Goal: Information Seeking & Learning: Find specific fact

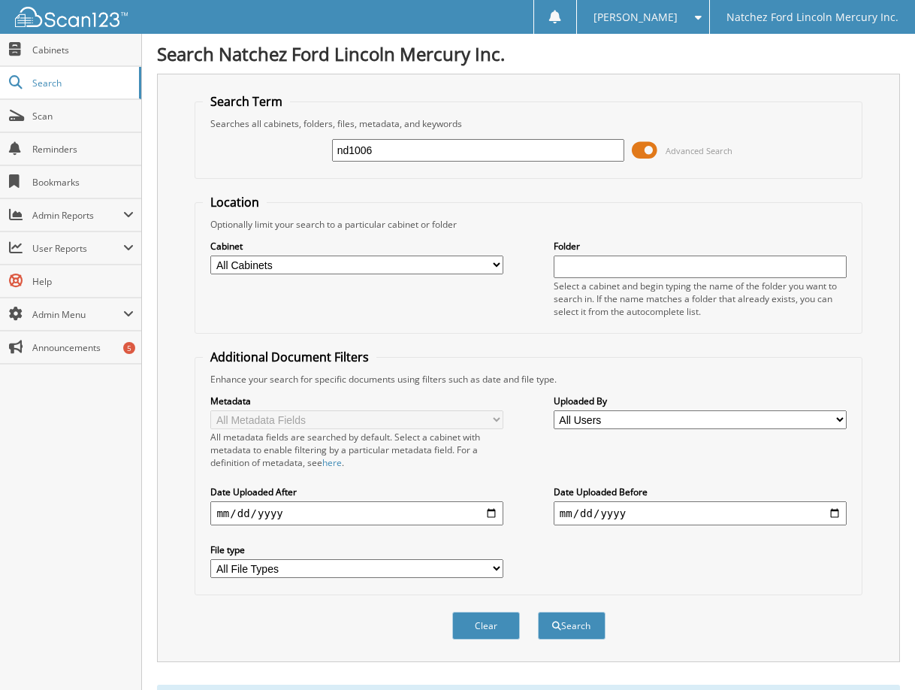
drag, startPoint x: 432, startPoint y: 153, endPoint x: 269, endPoint y: 163, distance: 163.4
click at [269, 163] on div "nd1006 Advanced Search" at bounding box center [528, 150] width 651 height 41
type input "077066"
click at [538, 612] on button "Search" at bounding box center [572, 626] width 68 height 28
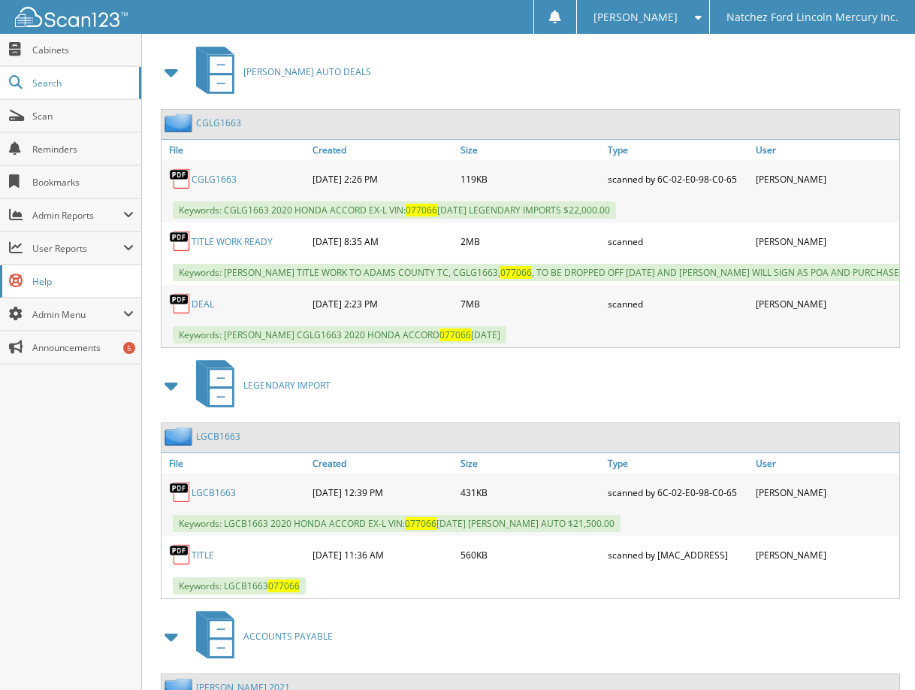
scroll to position [676, 0]
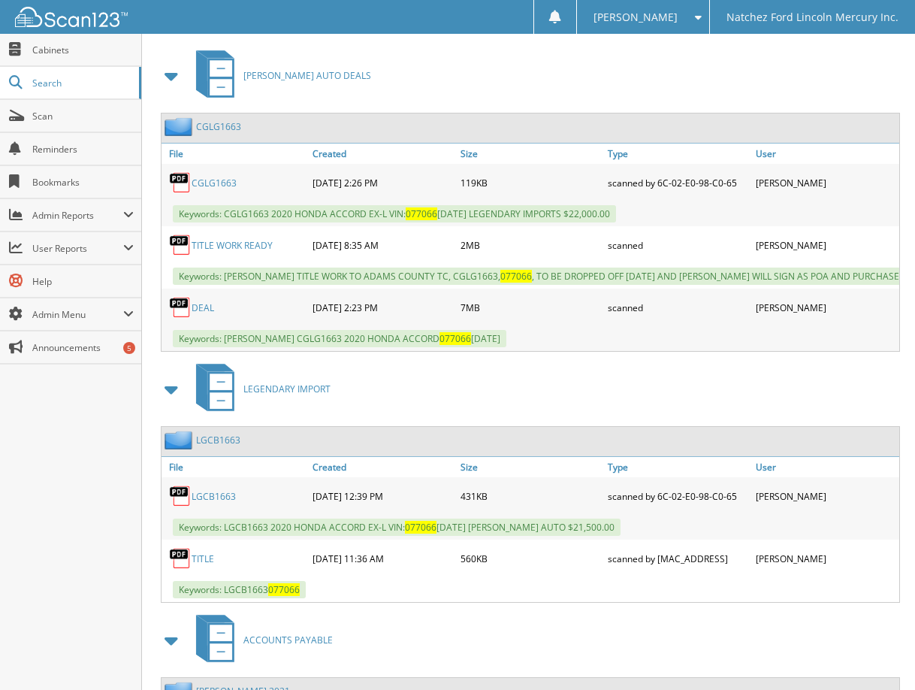
click at [222, 249] on link "TITLE WORK READY" at bounding box center [232, 245] width 81 height 13
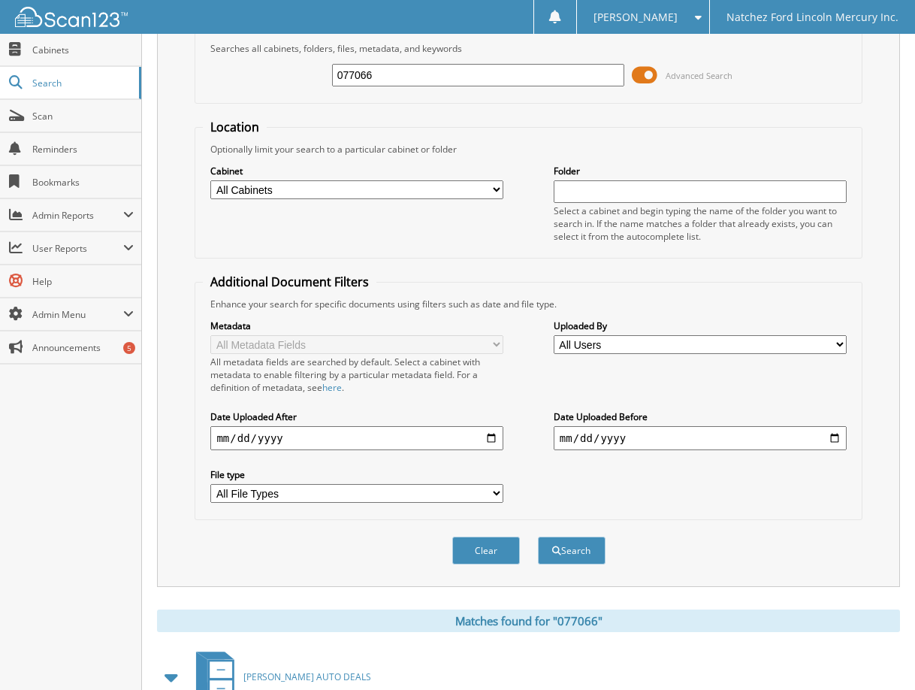
scroll to position [0, 0]
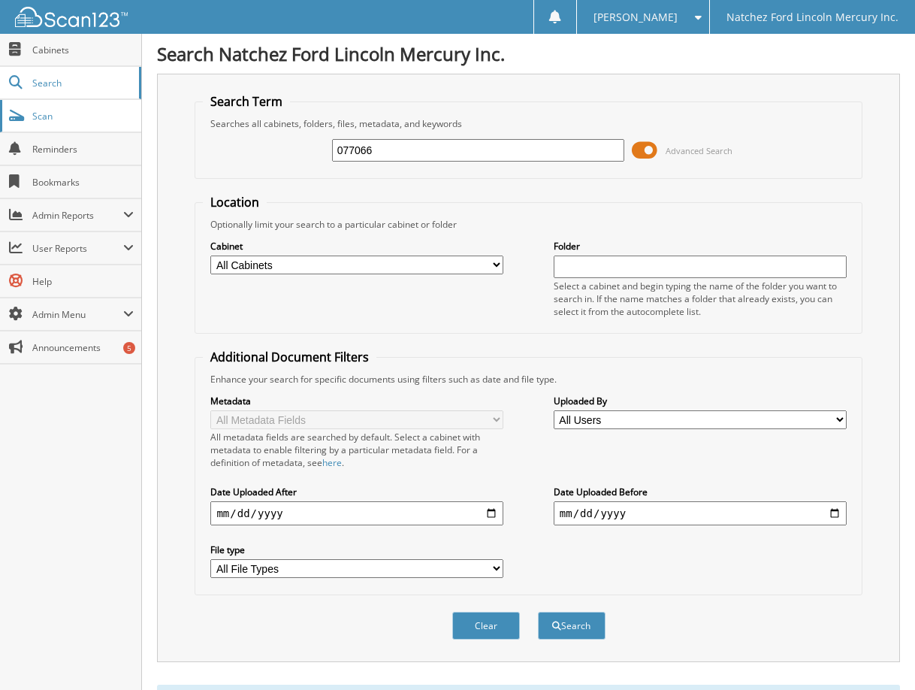
drag, startPoint x: 430, startPoint y: 153, endPoint x: 111, endPoint y: 107, distance: 322.1
type input "18632"
click at [538, 612] on button "Search" at bounding box center [572, 626] width 68 height 28
click at [588, 629] on button "Search" at bounding box center [572, 626] width 68 height 28
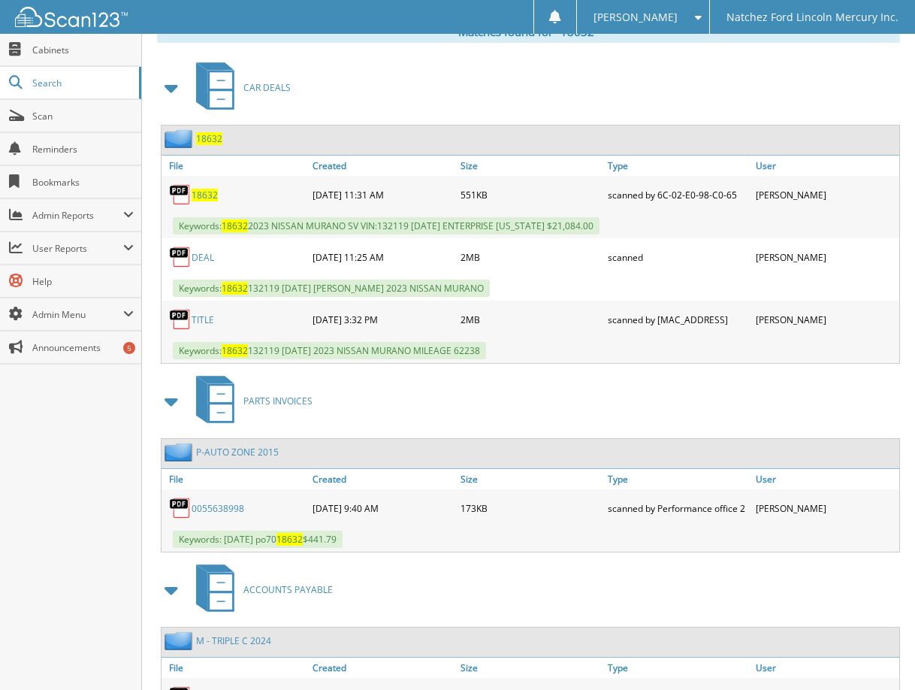
scroll to position [676, 0]
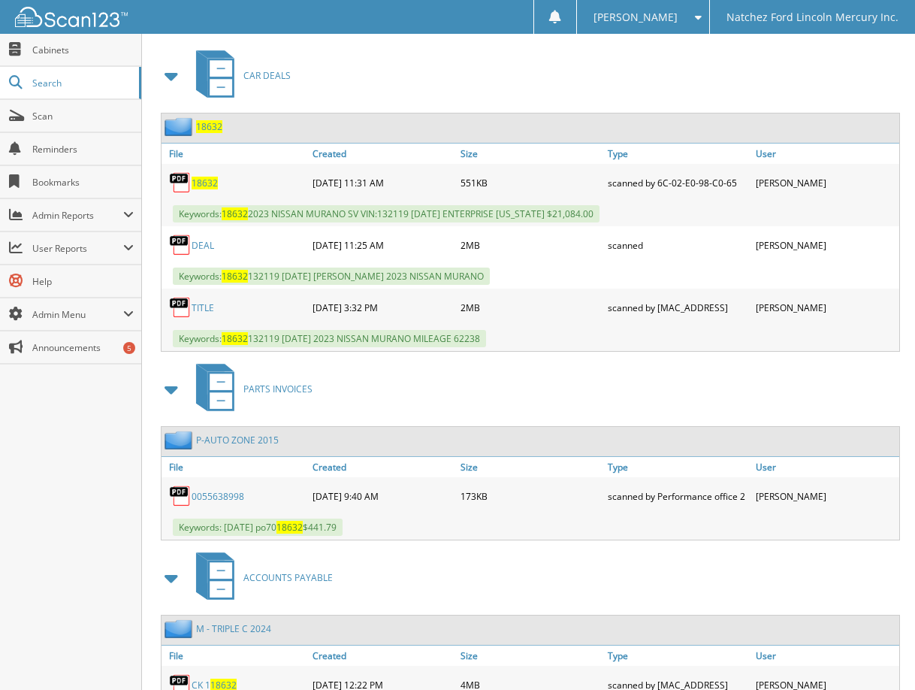
click at [209, 251] on link "DEAL" at bounding box center [203, 245] width 23 height 13
